Goal: Find specific page/section: Find specific page/section

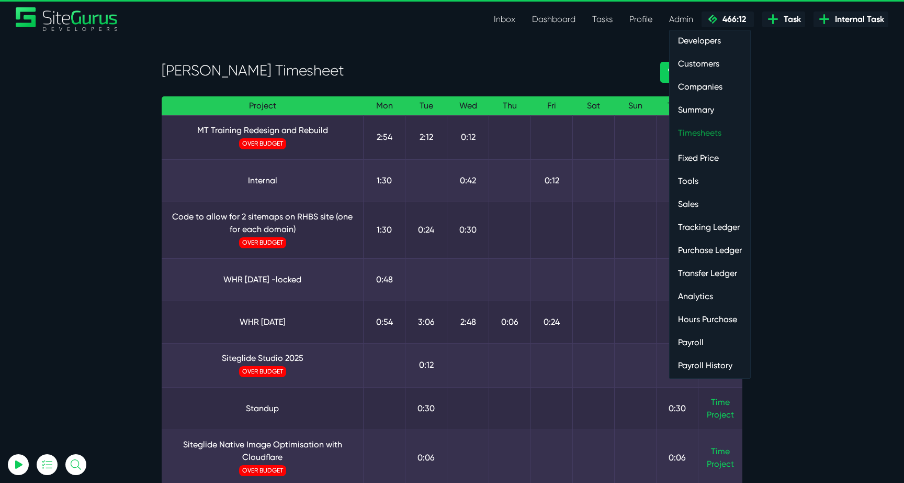
click at [701, 131] on link "Timesheets" at bounding box center [710, 132] width 81 height 21
